Goal: Communication & Community: Answer question/provide support

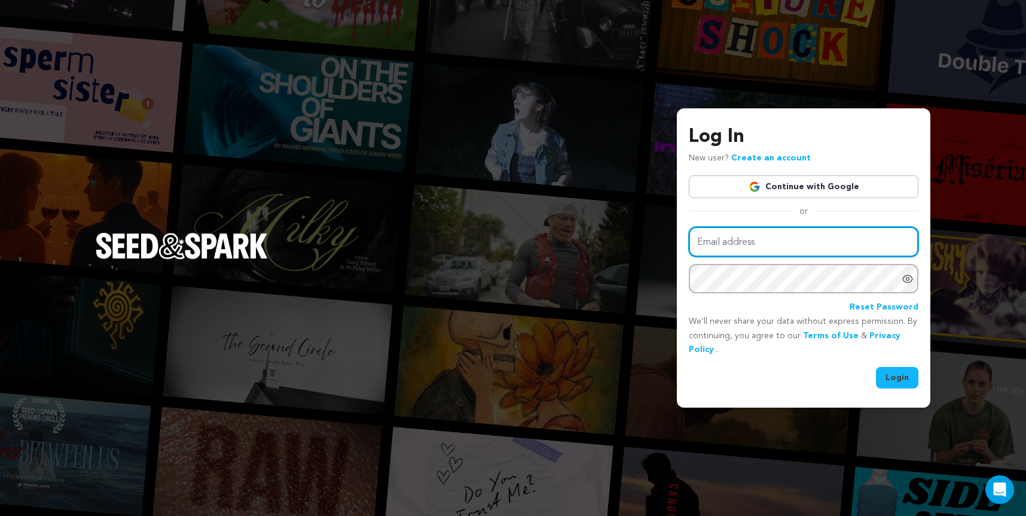
type input "[EMAIL_ADDRESS][DOMAIN_NAME]"
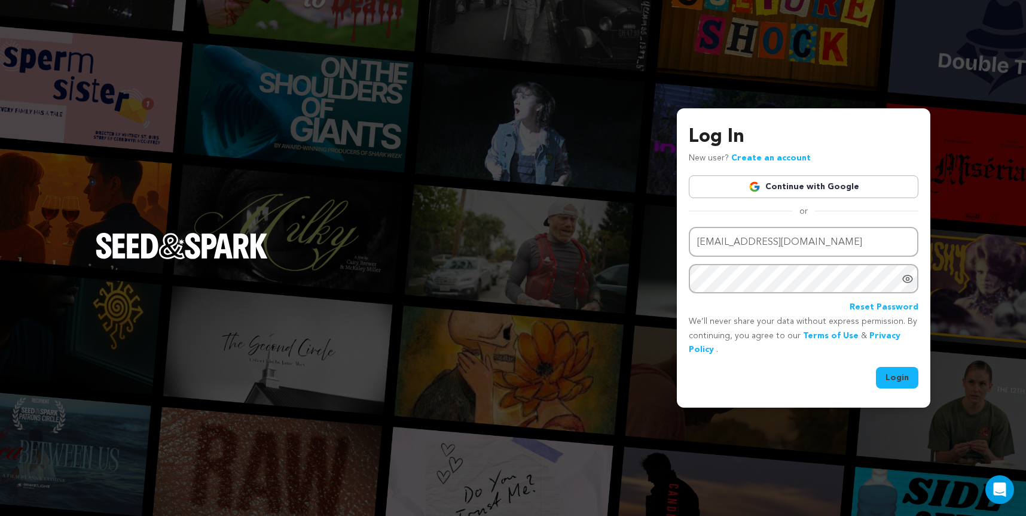
click at [886, 372] on button "Login" at bounding box center [897, 378] width 42 height 22
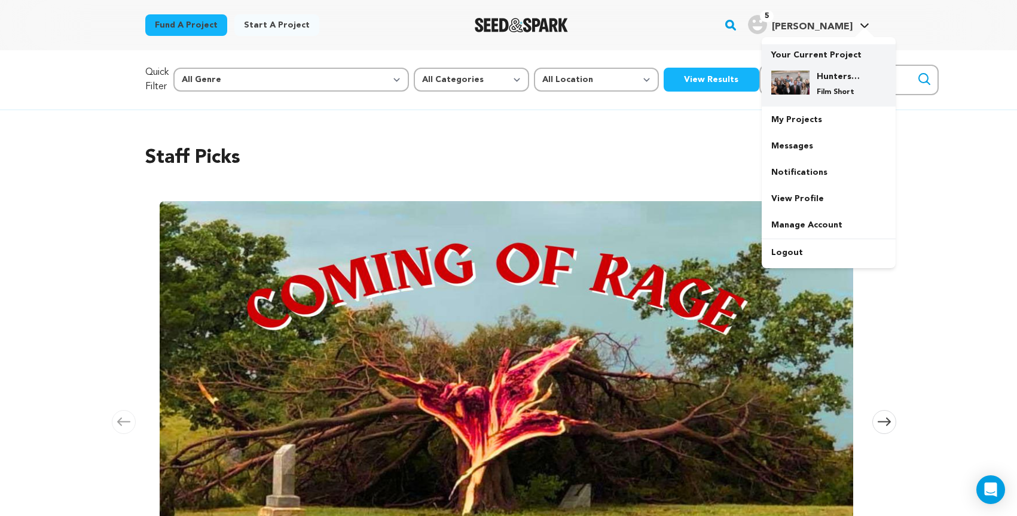
click at [817, 88] on div "Hunters and Killers Film Short" at bounding box center [838, 84] width 57 height 26
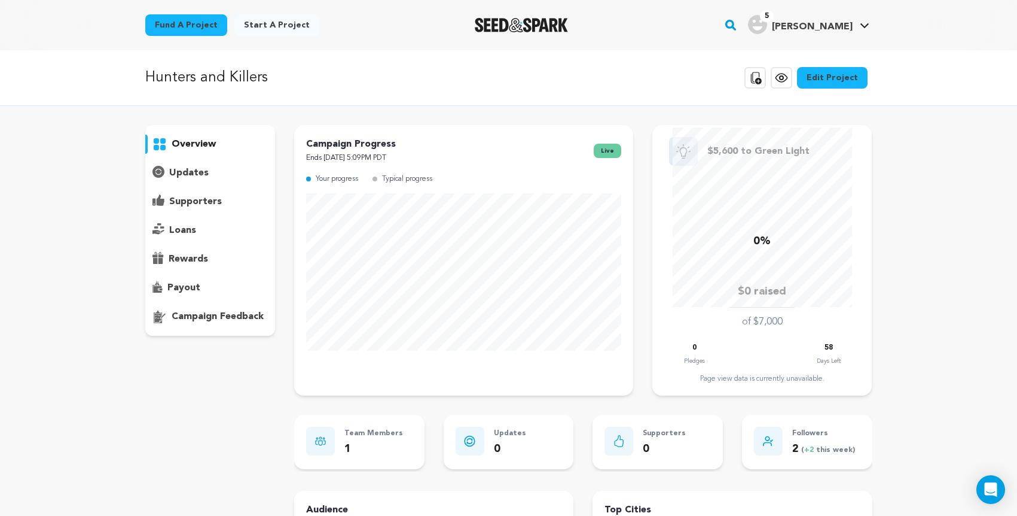
click at [200, 317] on p "campaign feedback" at bounding box center [218, 316] width 92 height 14
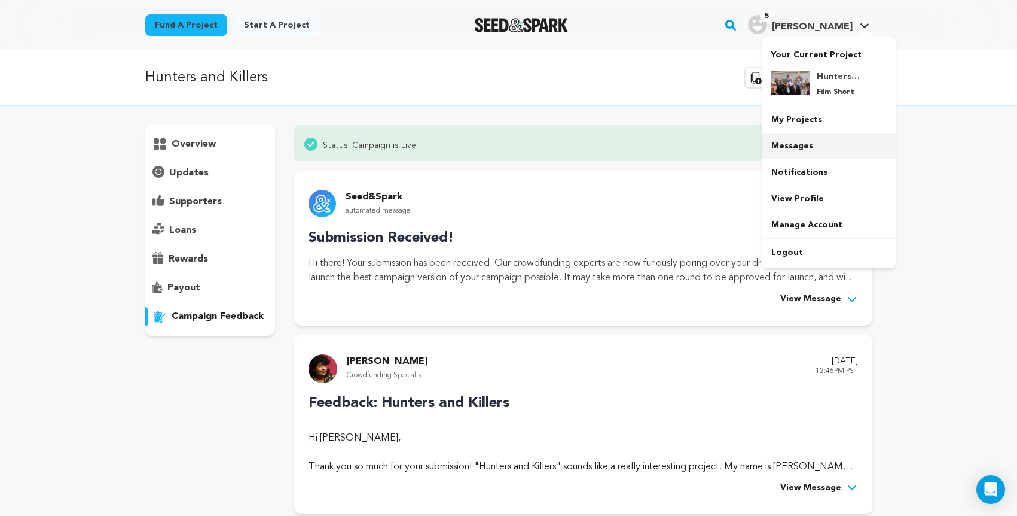
click at [806, 151] on link "Messages" at bounding box center [829, 146] width 134 height 26
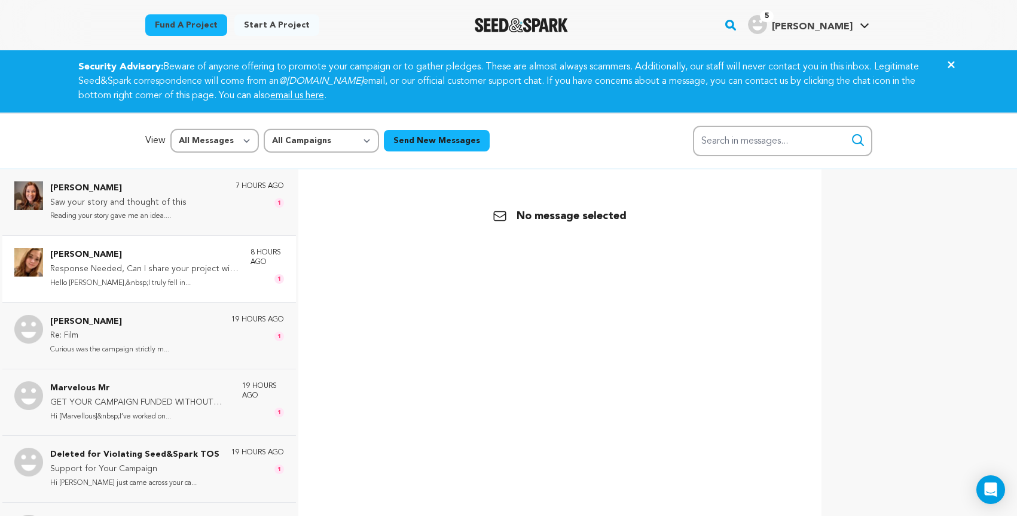
scroll to position [179, 0]
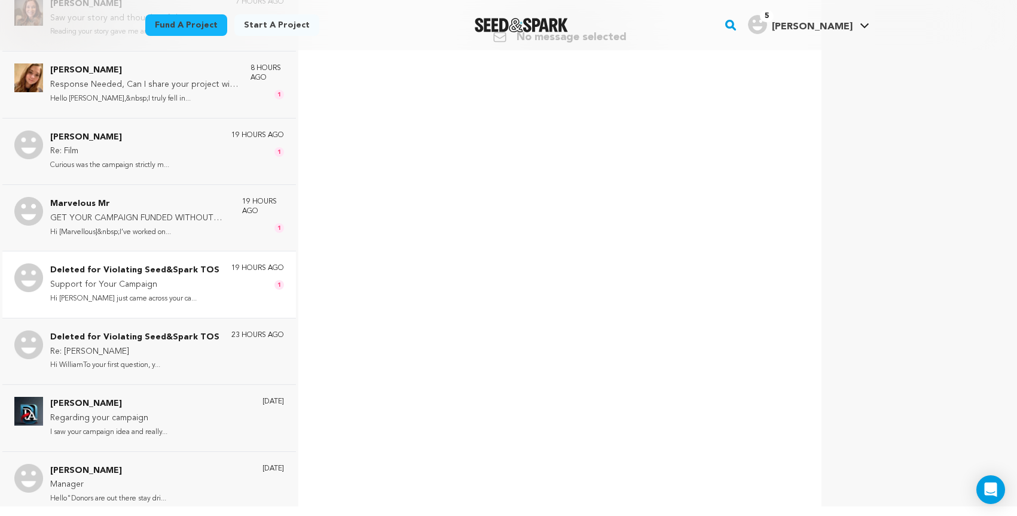
click at [159, 292] on p "Hi RobertI just came across your ca..." at bounding box center [134, 299] width 169 height 14
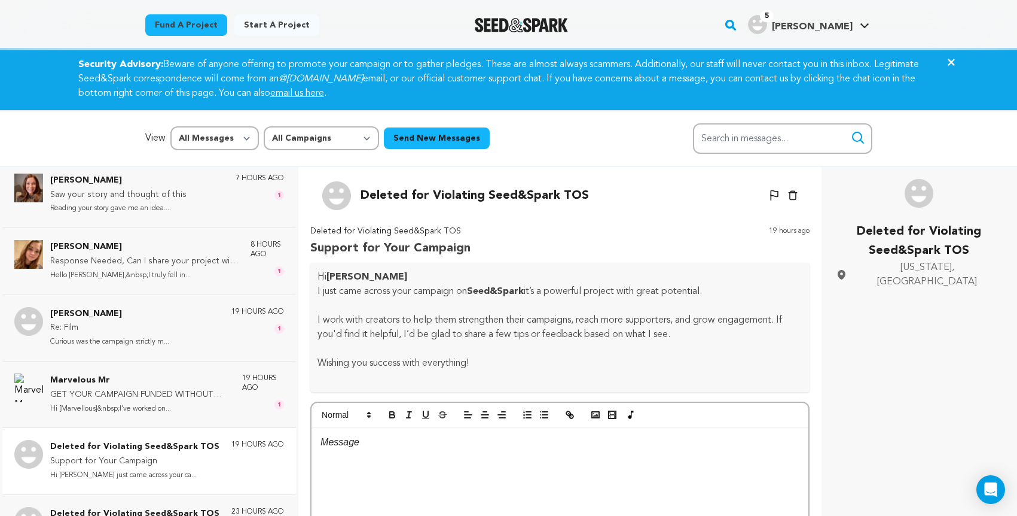
scroll to position [105, 0]
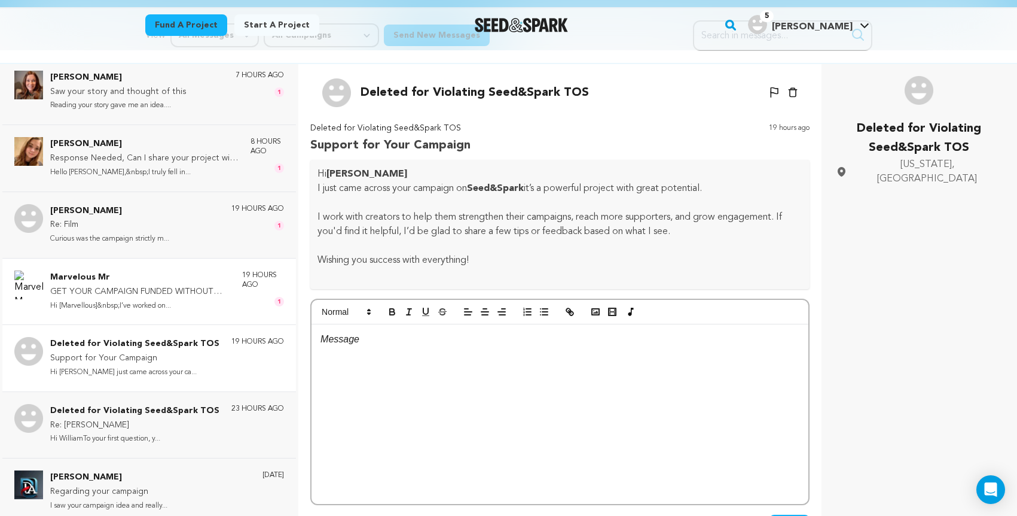
click at [158, 288] on p "GET YOUR CAMPAIGN FUNDED WITHOUT HIRING EXPERT" at bounding box center [140, 292] width 180 height 14
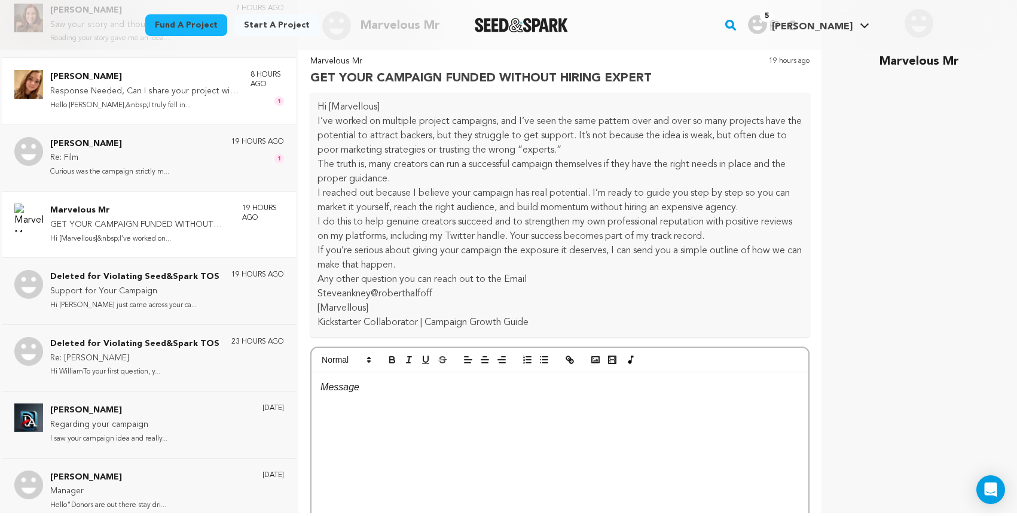
scroll to position [0, 0]
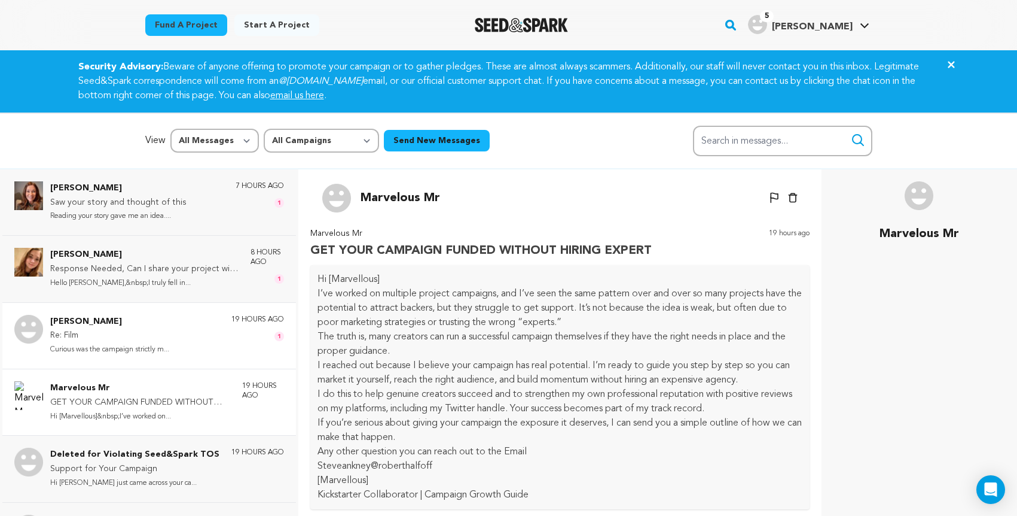
click at [137, 337] on p "Re: Film" at bounding box center [109, 335] width 119 height 14
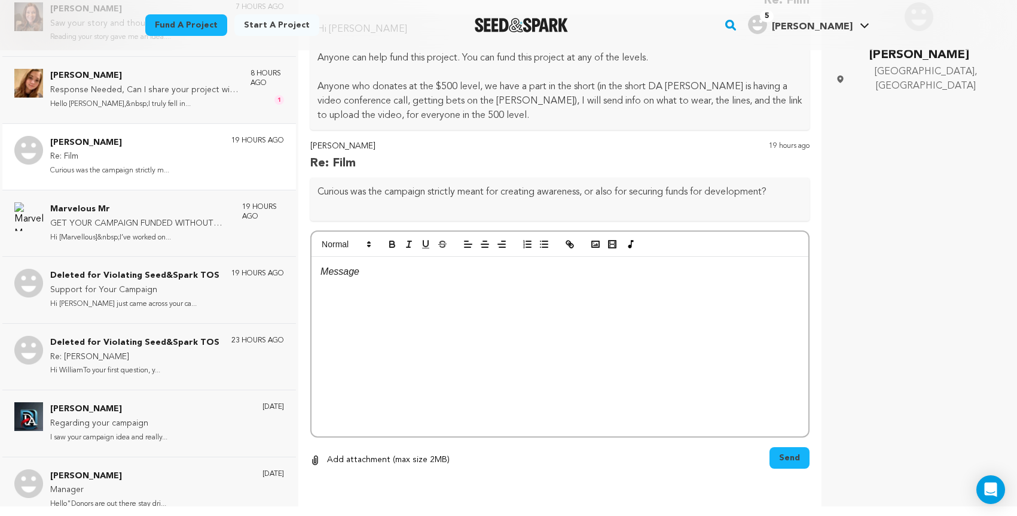
scroll to position [83, 0]
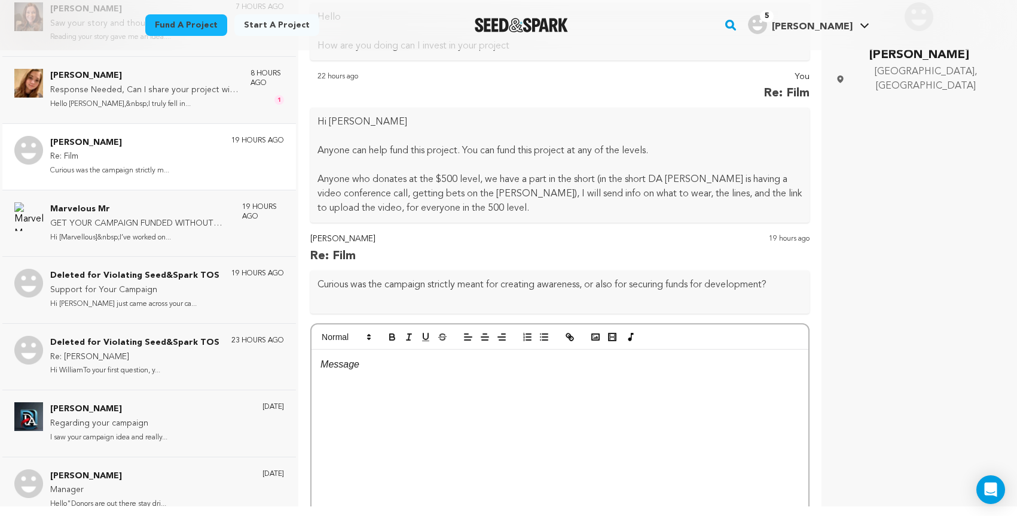
click at [370, 376] on div at bounding box center [560, 438] width 497 height 179
click at [431, 365] on p "A combination of both." at bounding box center [560, 364] width 479 height 16
